Goal: Information Seeking & Learning: Check status

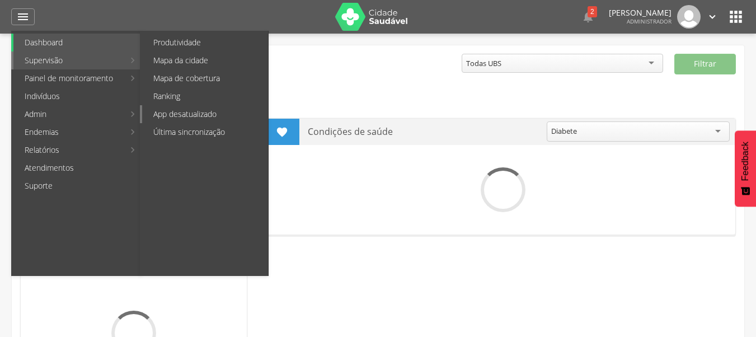
click at [217, 111] on link "App desatualizado" at bounding box center [205, 114] width 126 height 18
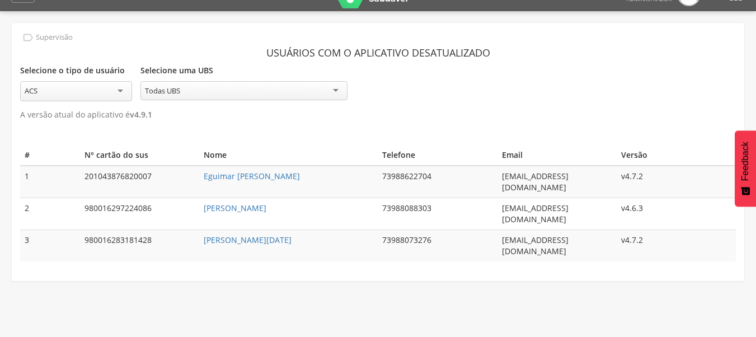
scroll to position [34, 0]
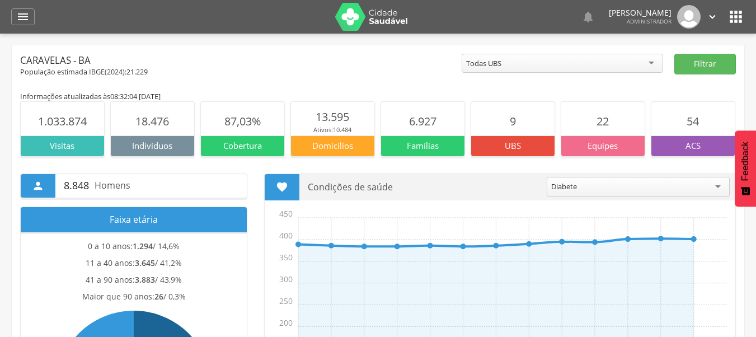
click at [22, 7] on div " Dashboard Supervisão Produtividade Mapa da cidade Mapa de cobertura Ranking A…" at bounding box center [377, 17] width 733 height 34
click at [21, 16] on icon "" at bounding box center [22, 16] width 13 height 13
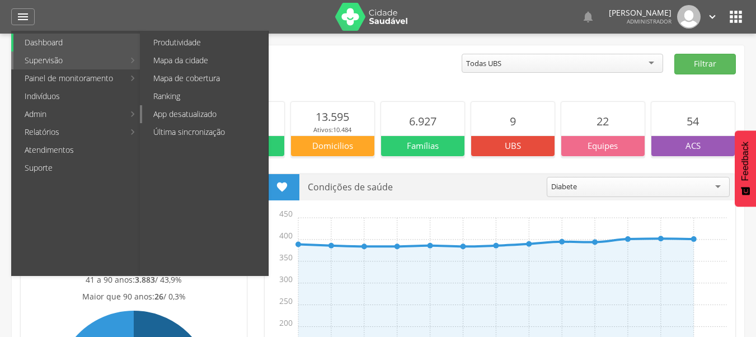
click at [216, 108] on link "App desatualizado" at bounding box center [205, 114] width 126 height 18
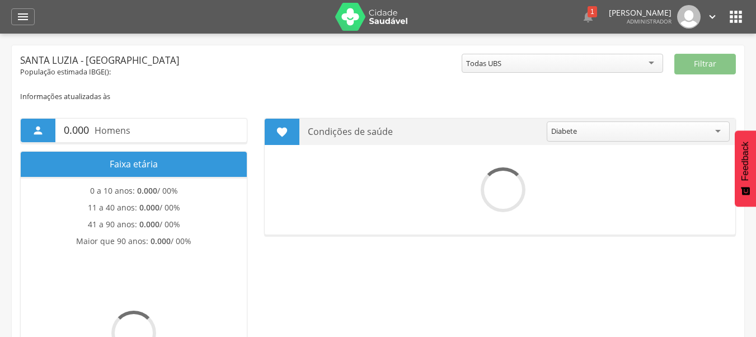
click at [35, 13] on div " Dashboard Supervisão Produtividade Mapa da cidade Mapa de cobertura Ranking A…" at bounding box center [377, 17] width 733 height 34
click at [33, 13] on div "" at bounding box center [22, 16] width 23 height 17
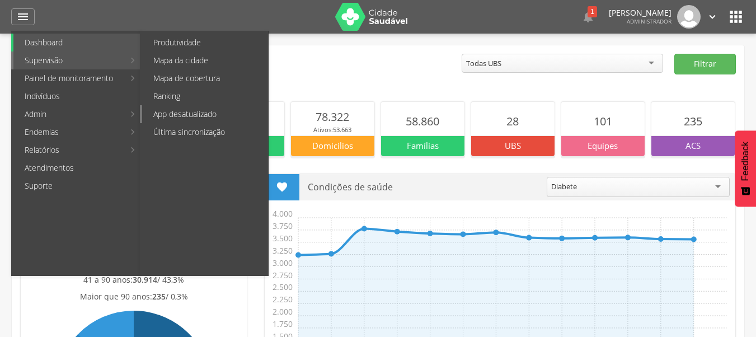
click at [189, 109] on link "App desatualizado" at bounding box center [205, 114] width 126 height 18
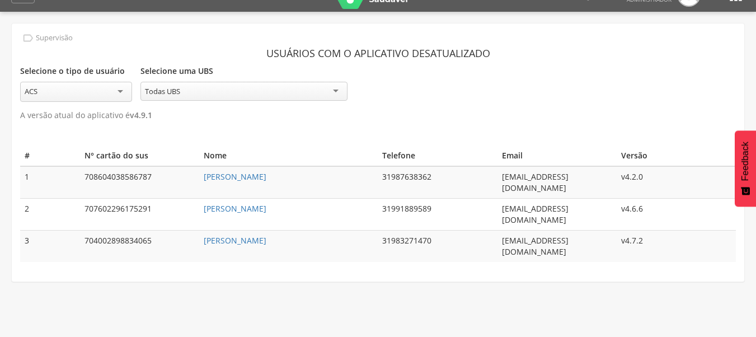
scroll to position [34, 0]
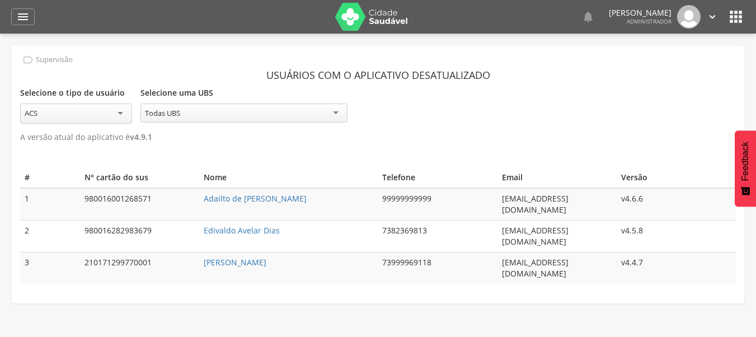
click at [200, 221] on tr "2 980016282983679 Edivaldo Avelar Dias 7382369813 [EMAIL_ADDRESS][DOMAIN_NAME] …" at bounding box center [377, 236] width 715 height 32
